Goal: Download file/media

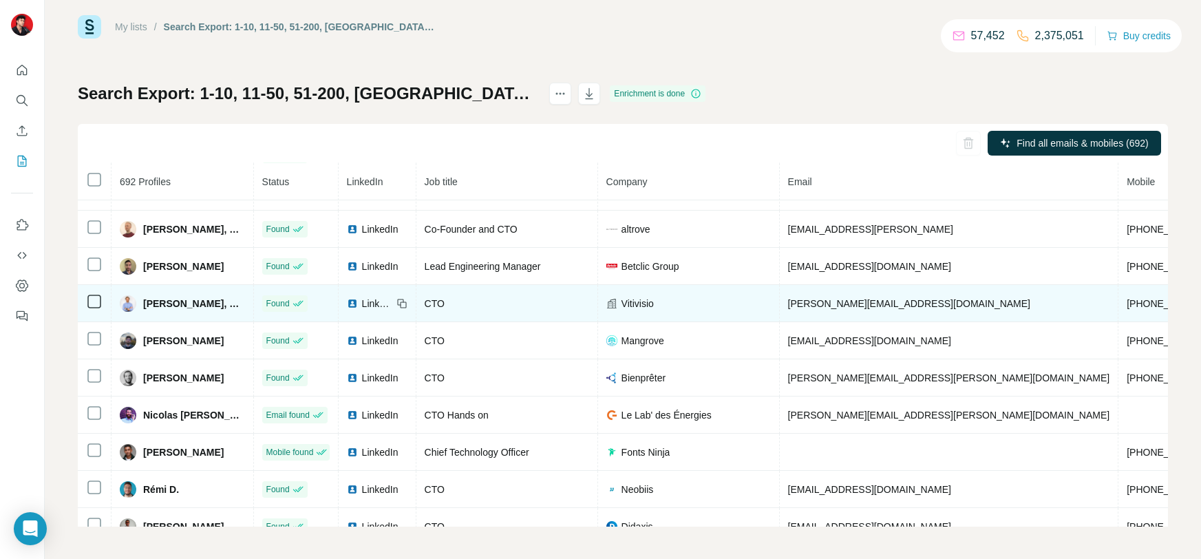
scroll to position [1971, 0]
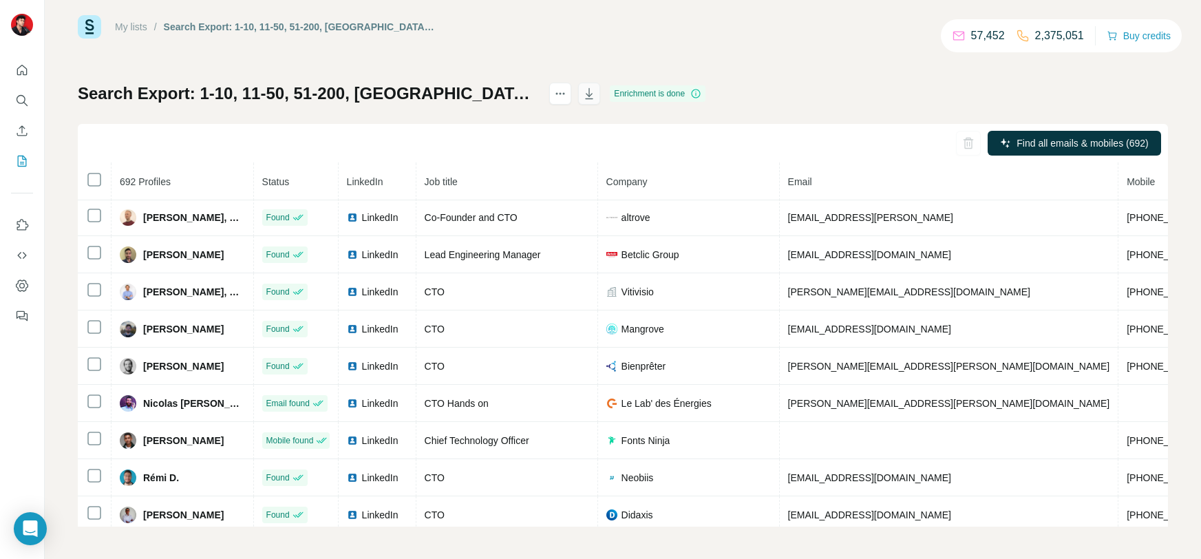
click at [593, 98] on icon "button" at bounding box center [590, 93] width 8 height 11
click at [567, 91] on icon "actions" at bounding box center [560, 94] width 14 height 14
click at [600, 91] on button "button" at bounding box center [589, 94] width 22 height 22
click at [850, 59] on div "My lists / Search Export: 1-10, 11-50, 51-200, [GEOGRAPHIC_DATA], Directeur de …" at bounding box center [623, 270] width 1090 height 511
click at [571, 100] on button "actions" at bounding box center [560, 94] width 22 height 22
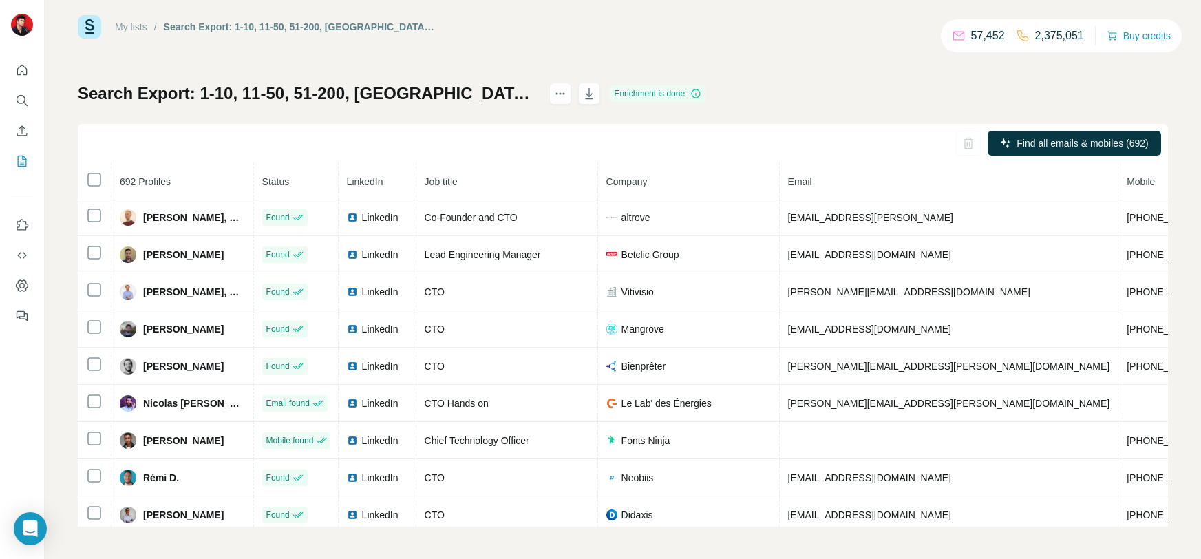
click at [664, 41] on div "My lists / Search Export: 1-10, 11-50, 51-200, [GEOGRAPHIC_DATA], Directeur de …" at bounding box center [623, 270] width 1090 height 511
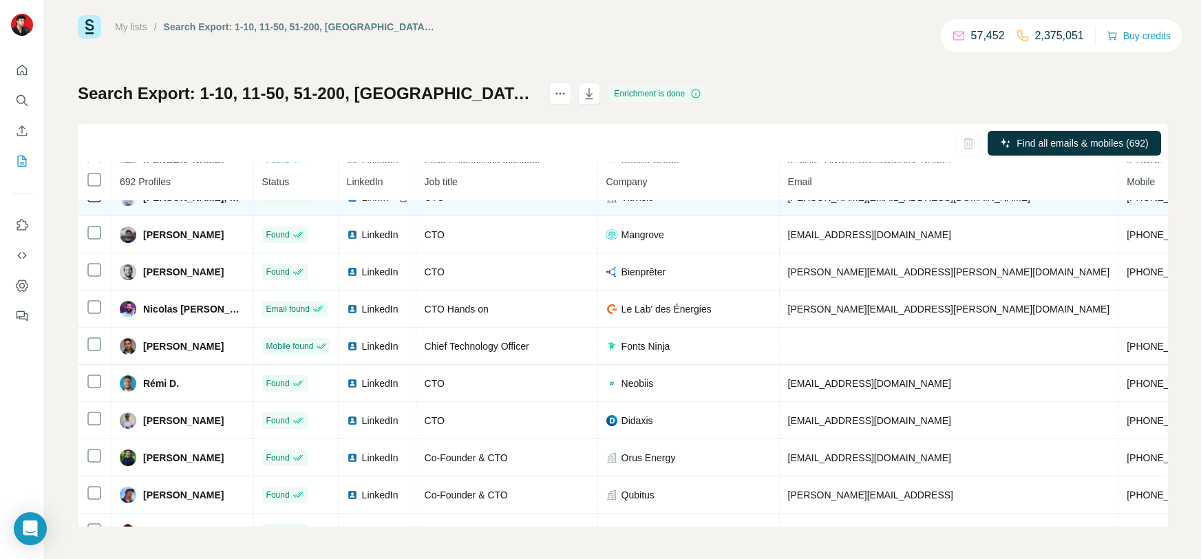
scroll to position [2073, 0]
